Goal: Book appointment/travel/reservation

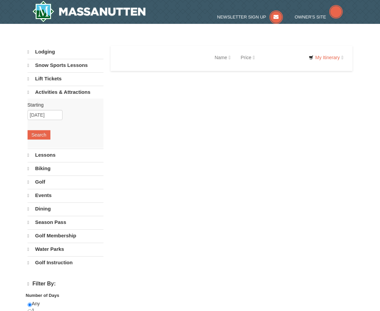
select select "9"
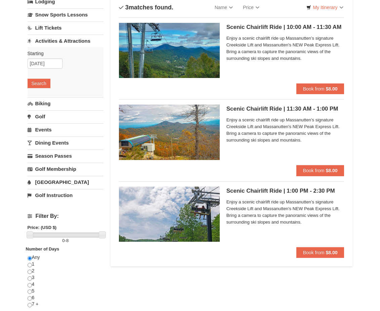
scroll to position [67, 0]
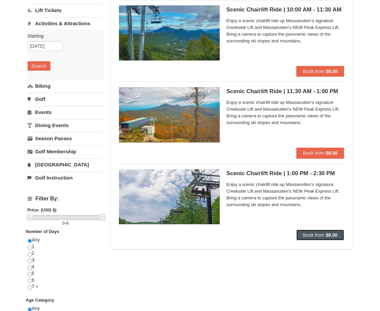
click at [339, 235] on button "Book from $8.00" at bounding box center [321, 235] width 48 height 11
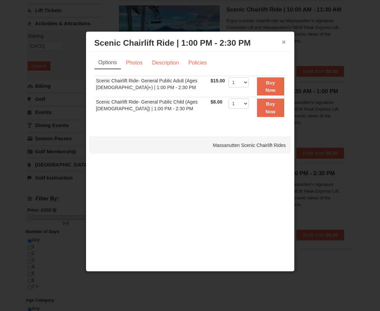
drag, startPoint x: 283, startPoint y: 42, endPoint x: 290, endPoint y: 53, distance: 13.6
click at [283, 42] on button "×" at bounding box center [284, 42] width 4 height 7
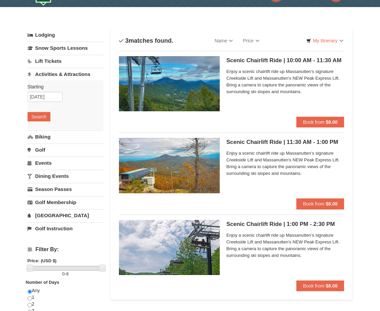
scroll to position [0, 0]
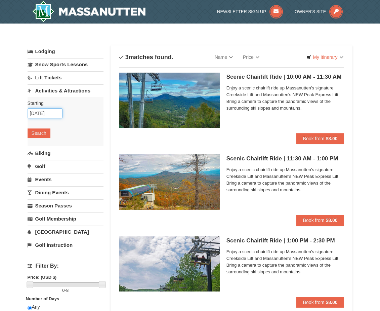
click at [36, 113] on input "[DATE]" at bounding box center [45, 113] width 35 height 10
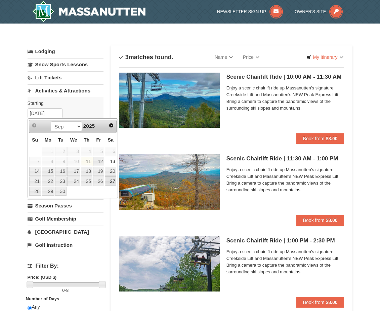
click at [112, 183] on link "27" at bounding box center [110, 181] width 11 height 9
type input "[DATE]"
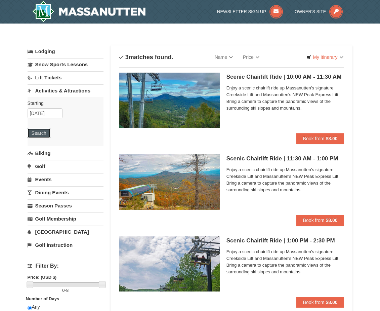
click at [33, 134] on button "Search" at bounding box center [39, 132] width 23 height 9
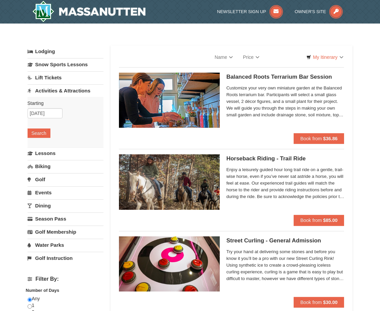
select select "9"
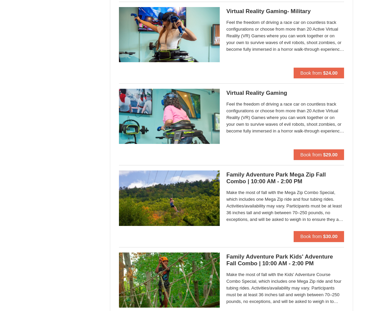
scroll to position [1446, 0]
